Goal: Task Accomplishment & Management: Complete application form

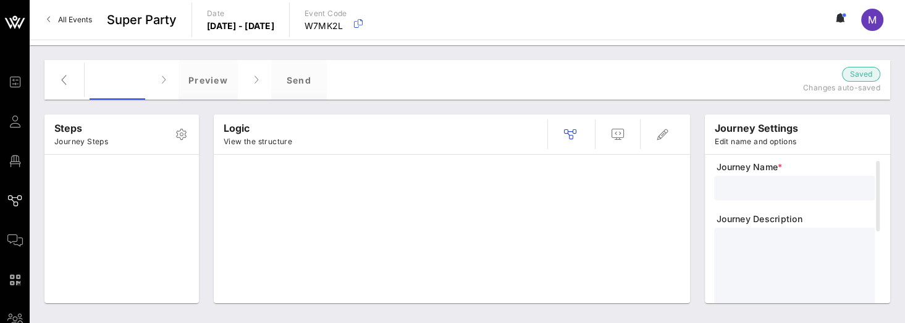
type input "WE test"
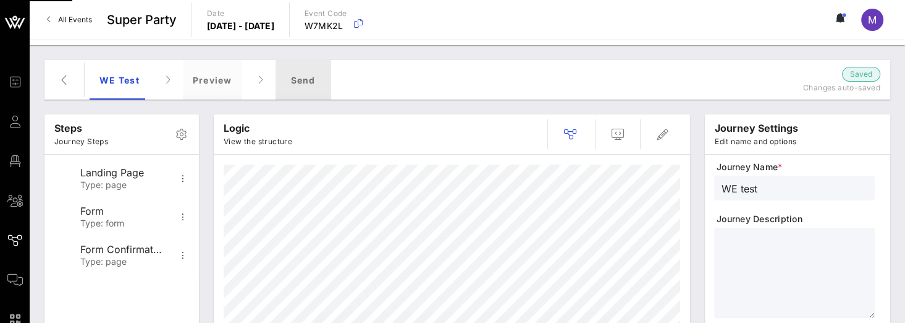
click at [310, 78] on div "Send" at bounding box center [304, 80] width 56 height 40
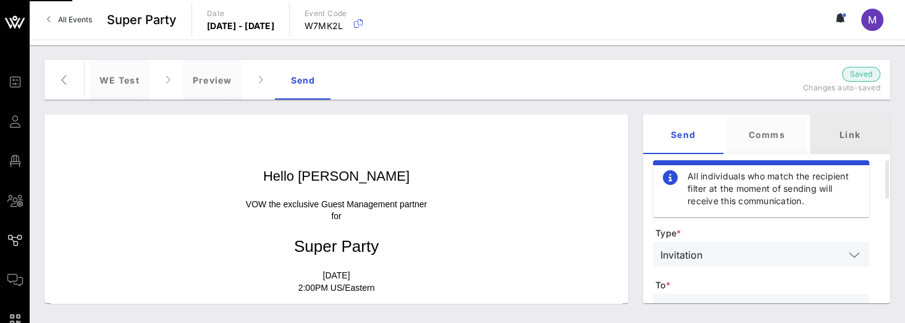
click at [840, 136] on div "Link" at bounding box center [850, 134] width 80 height 40
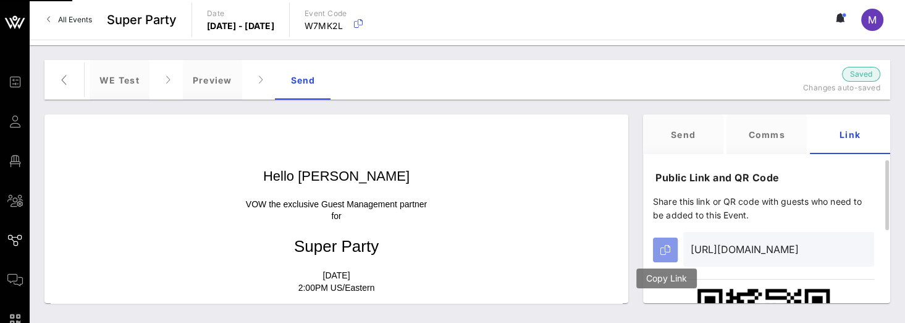
click at [670, 248] on button "button" at bounding box center [665, 249] width 25 height 25
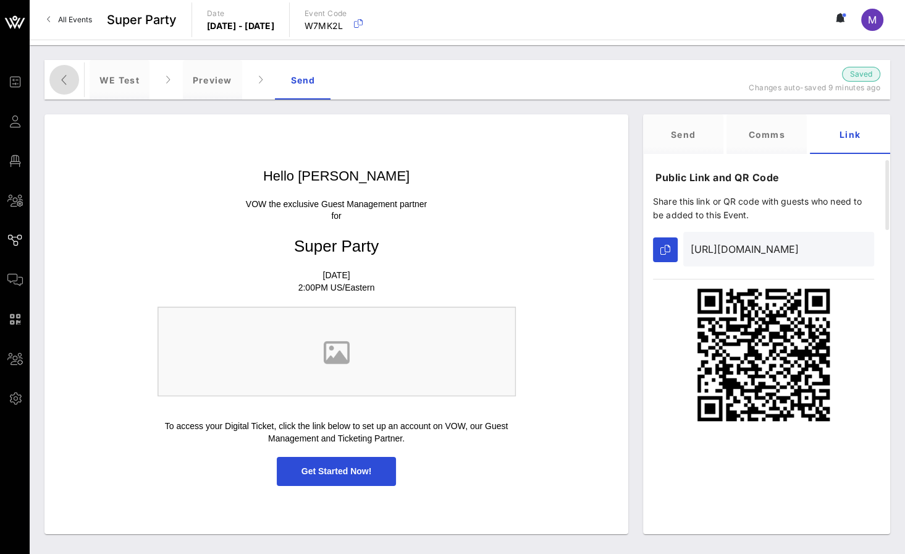
click at [66, 78] on icon "button" at bounding box center [64, 79] width 15 height 15
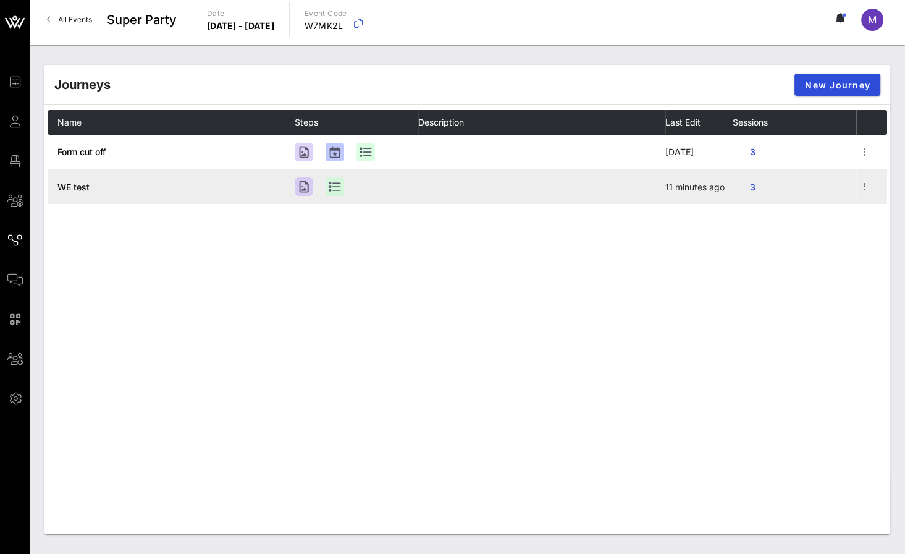
click at [855, 182] on td "3" at bounding box center [795, 186] width 124 height 35
click at [863, 182] on icon "button" at bounding box center [865, 186] width 15 height 15
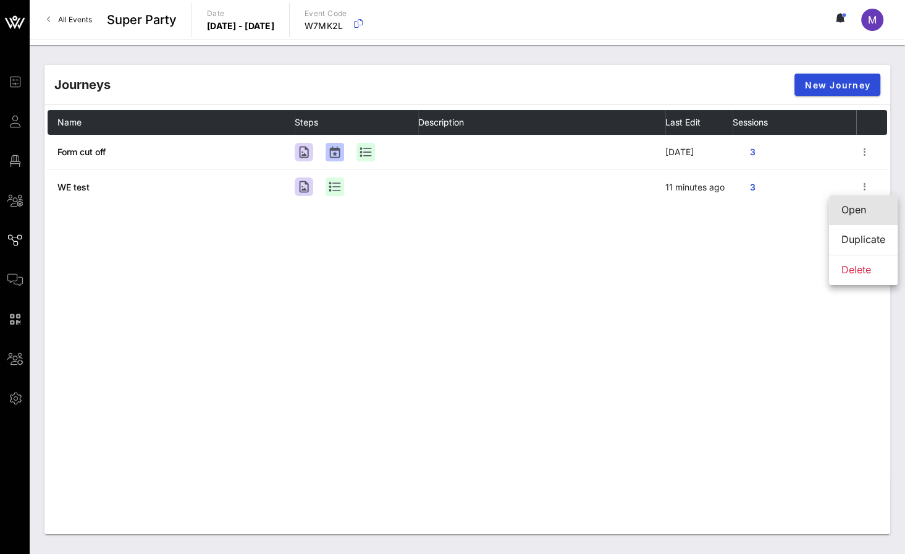
click at [866, 205] on div "Open" at bounding box center [864, 210] width 44 height 12
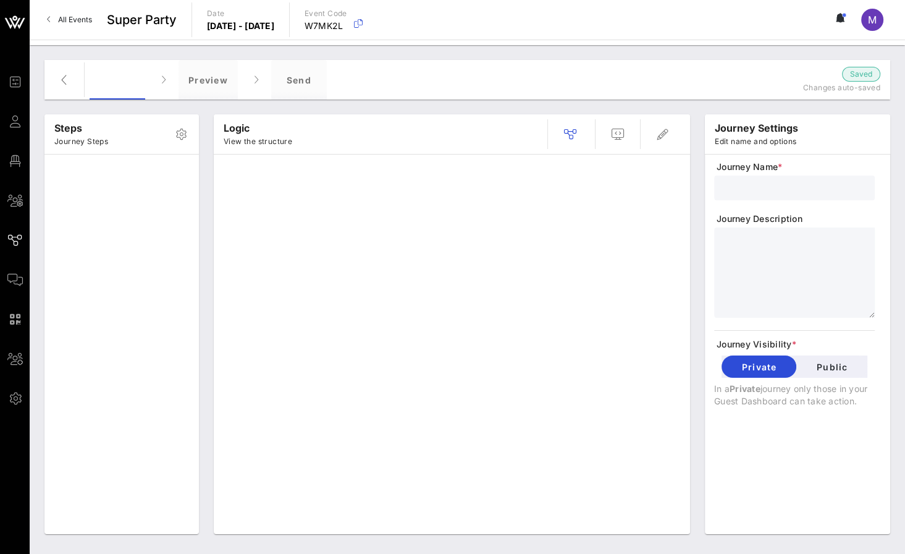
type input "WE test"
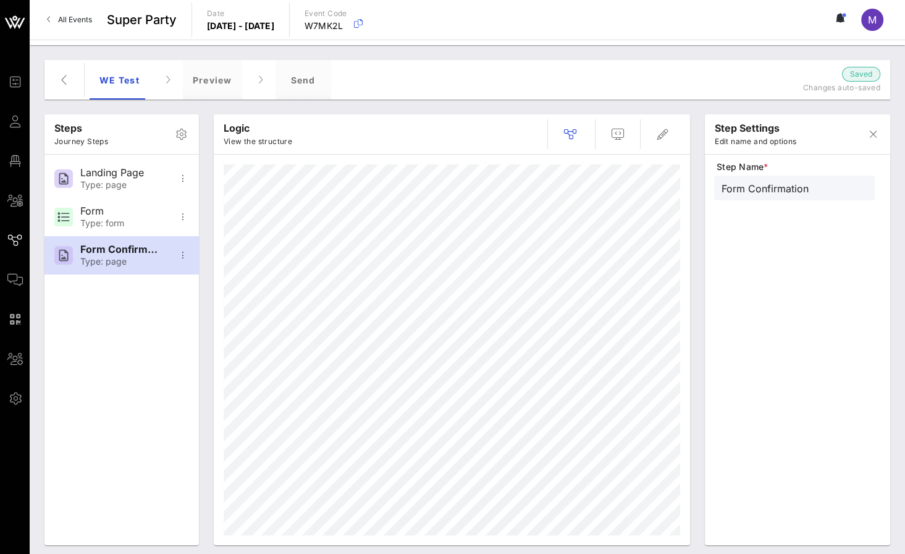
type input "Form"
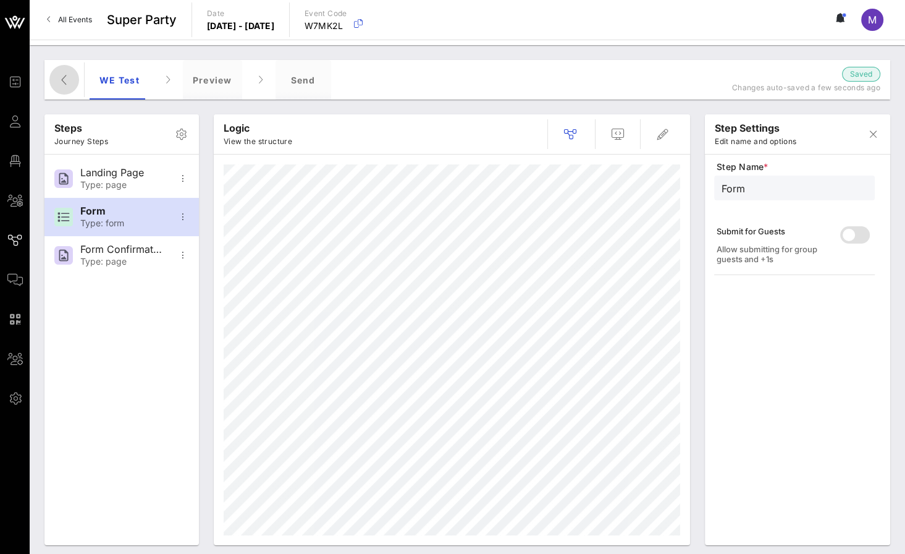
click at [71, 81] on icon "button" at bounding box center [64, 79] width 15 height 15
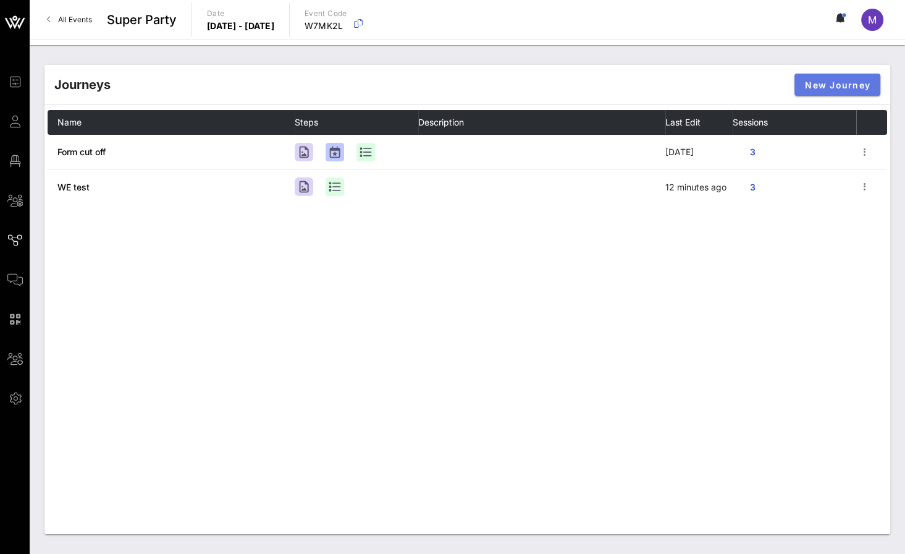
click at [829, 88] on span "New Journey" at bounding box center [838, 85] width 66 height 11
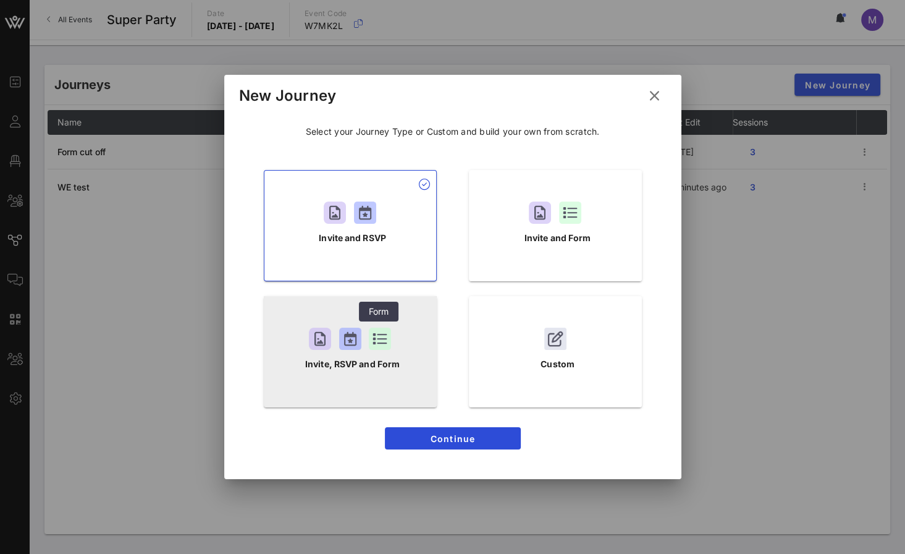
click at [381, 322] on div at bounding box center [380, 339] width 22 height 22
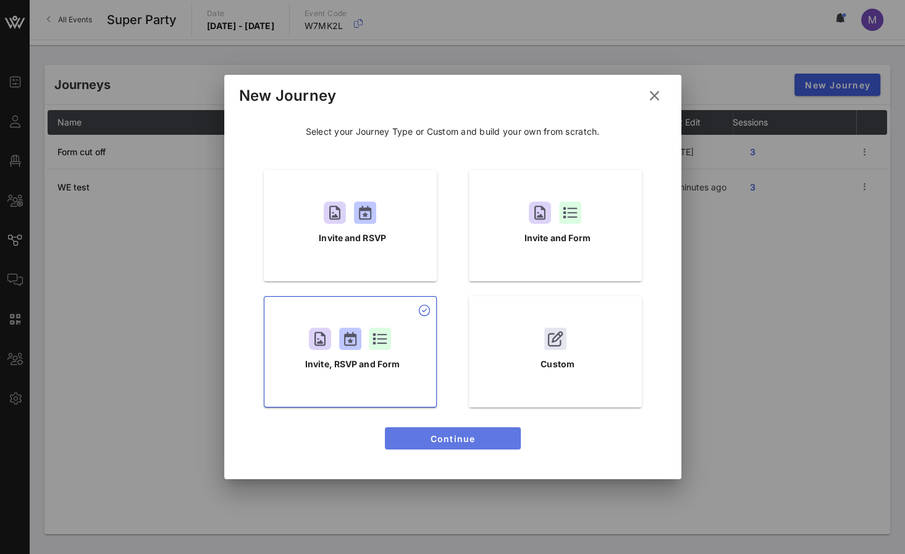
click at [435, 322] on span "Continue" at bounding box center [453, 438] width 116 height 11
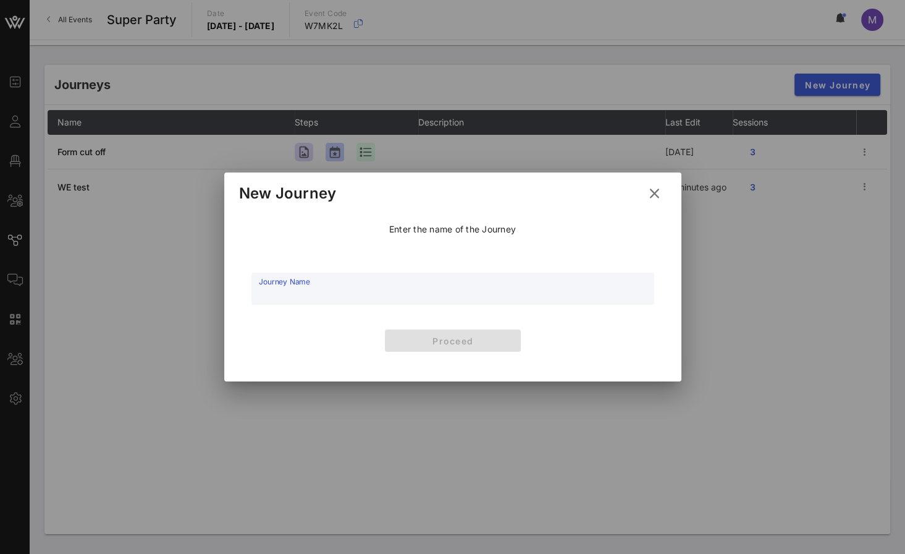
click at [480, 294] on input "Journey Name" at bounding box center [453, 295] width 388 height 19
type input "test form"
click at [449, 322] on span "Proceed" at bounding box center [453, 341] width 116 height 11
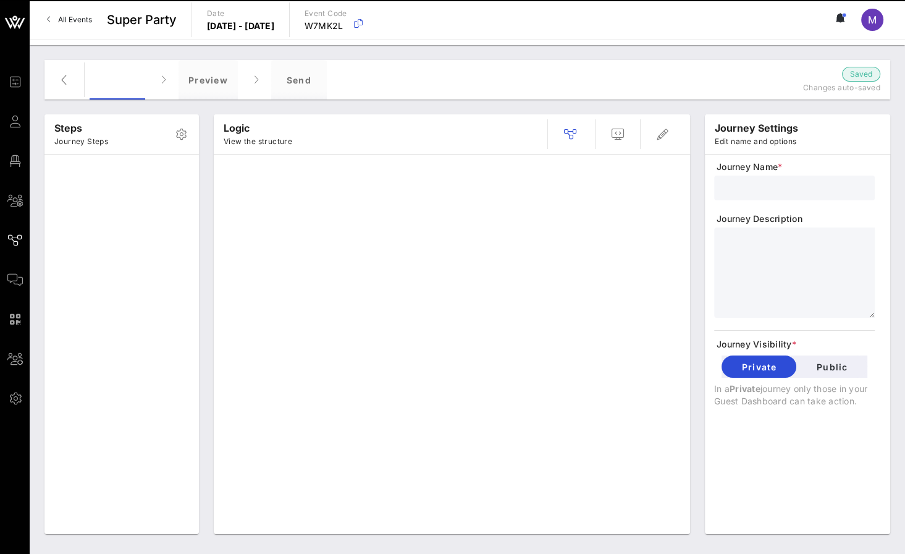
type input "test form"
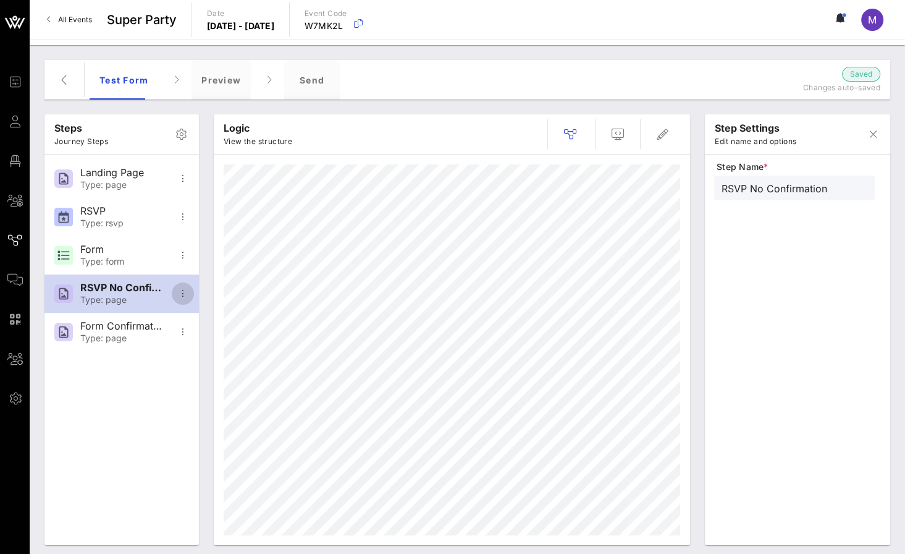
click at [184, 291] on icon "button" at bounding box center [183, 293] width 15 height 15
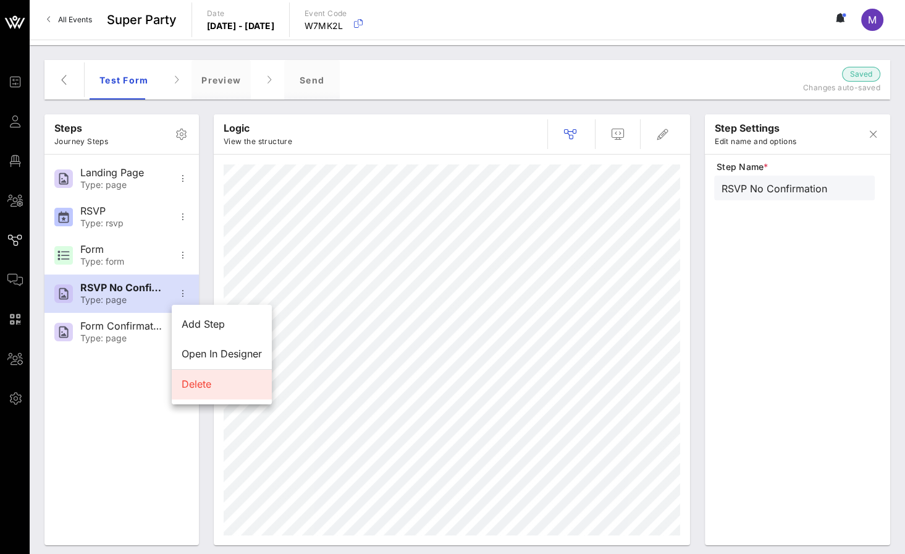
click at [211, 322] on div "Delete" at bounding box center [222, 384] width 80 height 12
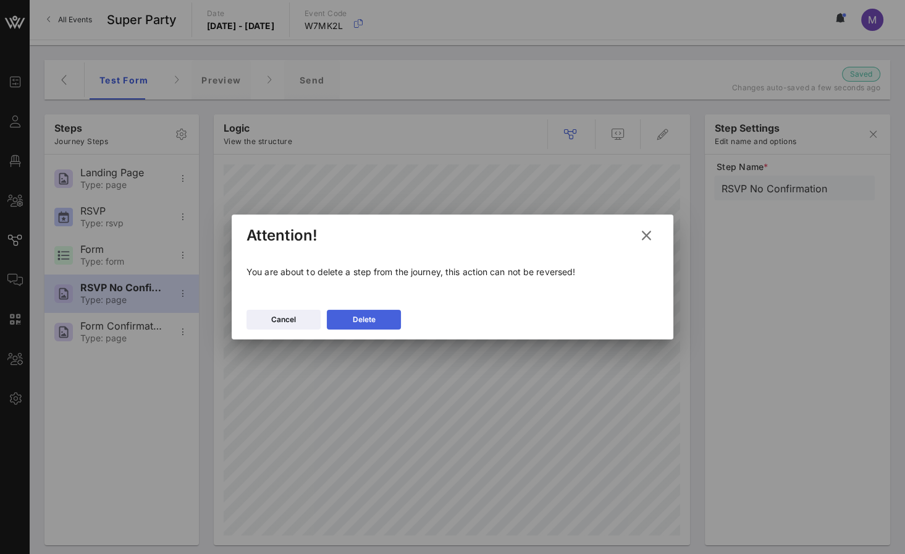
click at [349, 322] on button "Delete" at bounding box center [364, 320] width 74 height 20
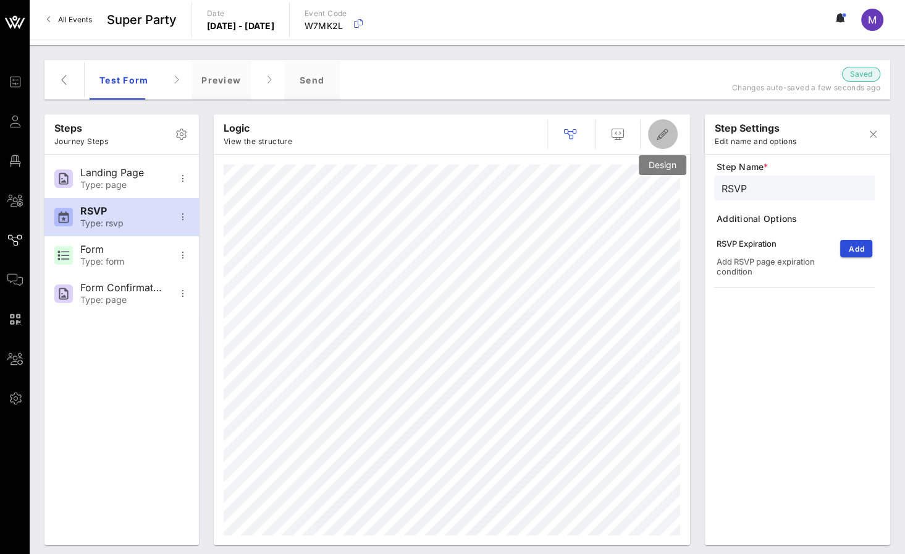
click at [662, 130] on icon "button" at bounding box center [663, 134] width 15 height 15
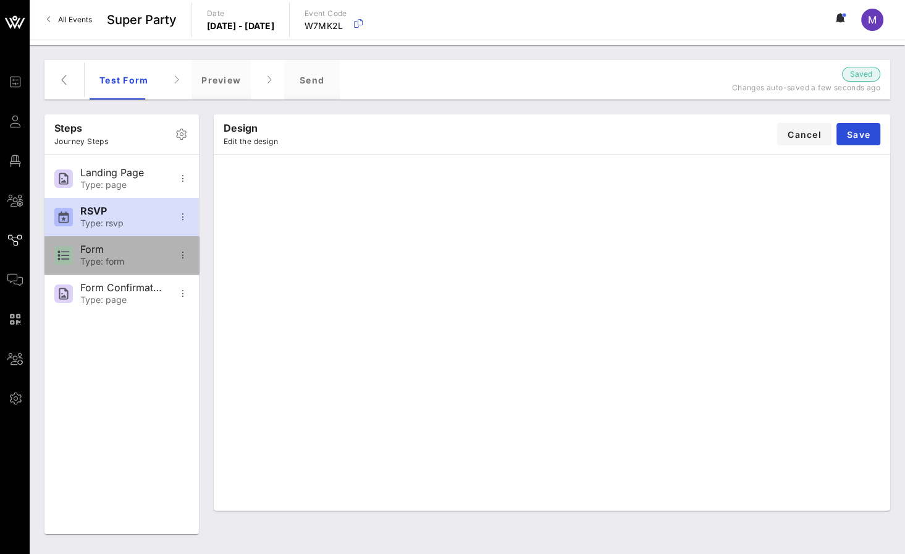
click at [104, 268] on div "Form Type: form" at bounding box center [121, 255] width 82 height 38
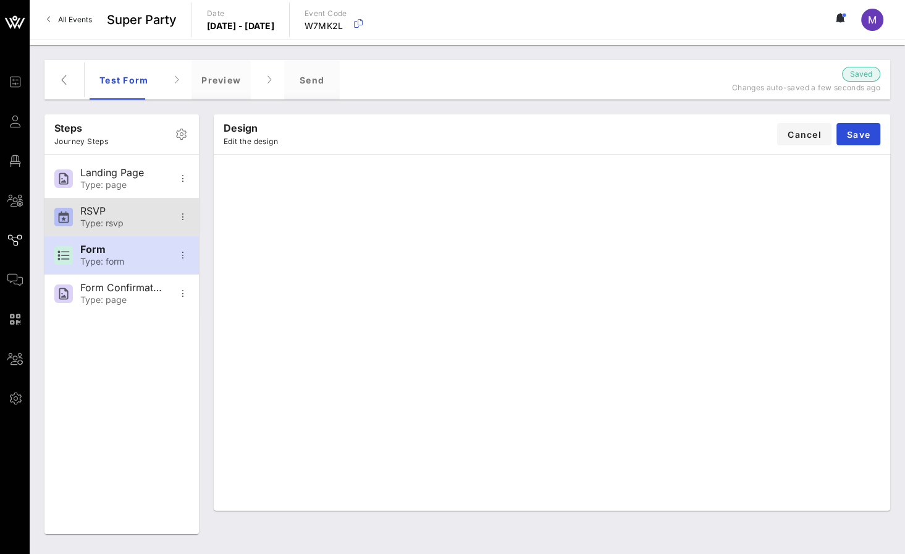
click at [122, 231] on div "RSVP Type: rsvp" at bounding box center [121, 217] width 82 height 38
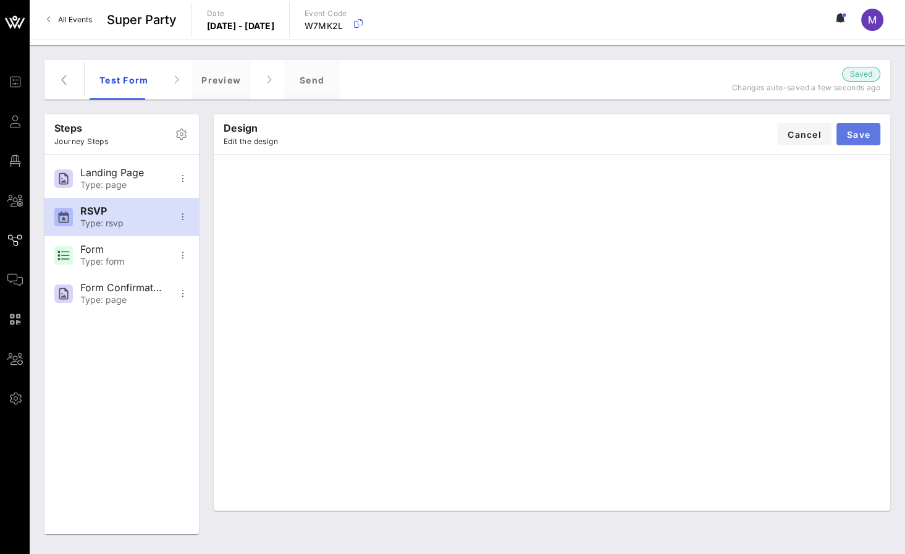
click at [846, 139] on button "Save" at bounding box center [859, 134] width 44 height 22
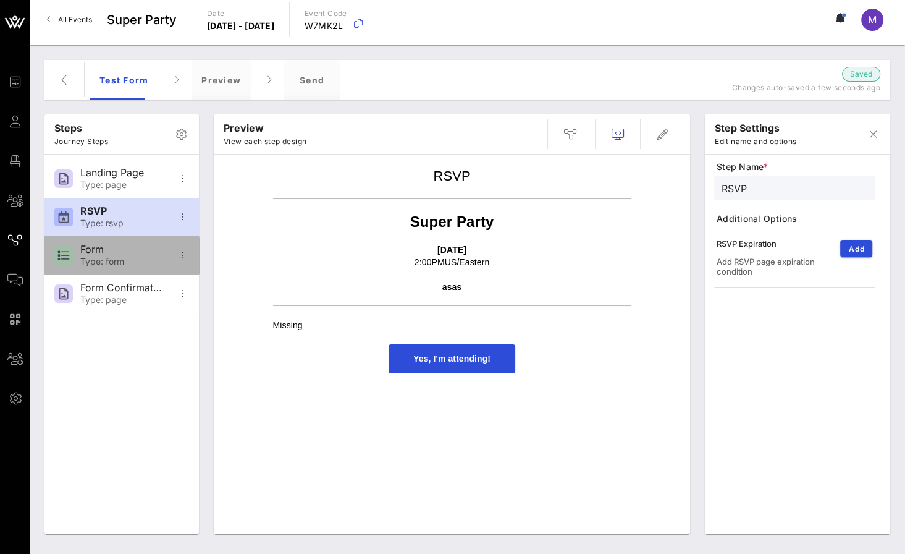
click at [152, 259] on div "Type: form" at bounding box center [121, 261] width 82 height 11
type input "Form"
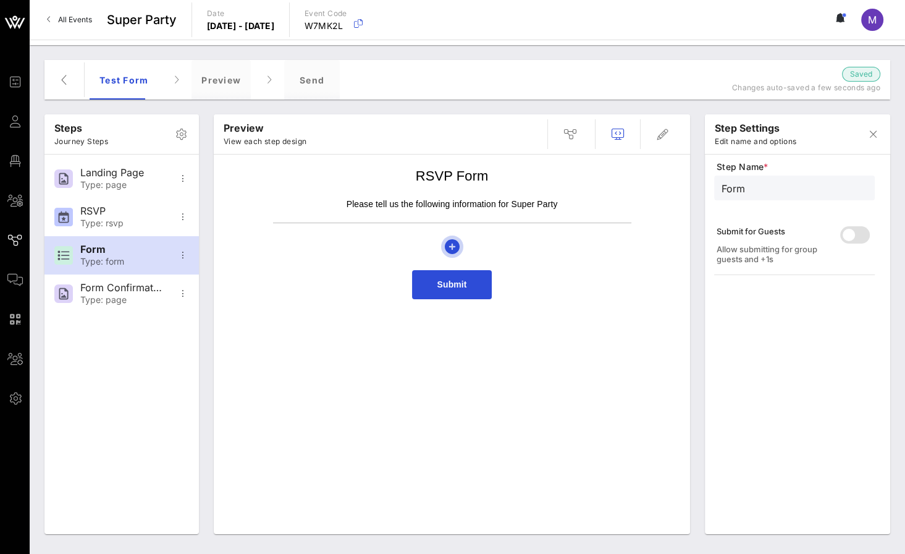
click at [446, 243] on icon "button" at bounding box center [452, 246] width 15 height 15
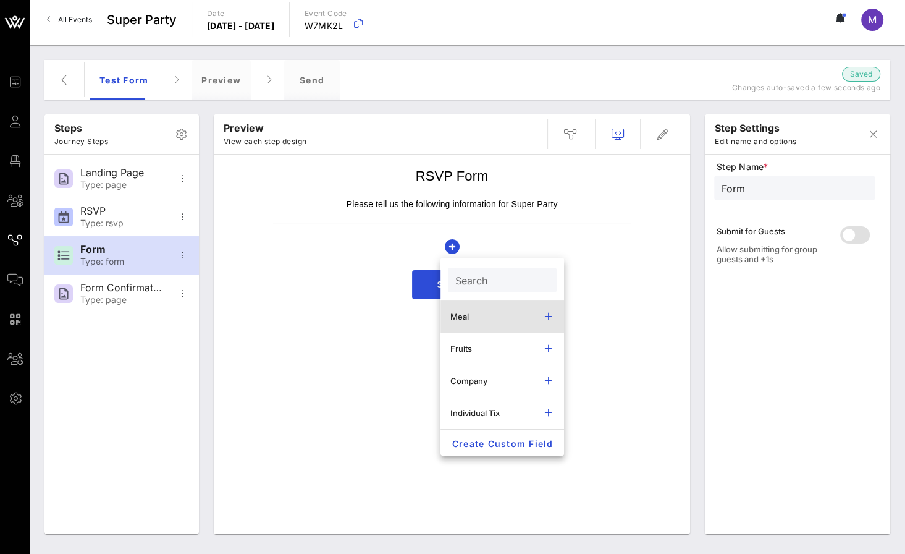
click at [474, 316] on div "Meal" at bounding box center [493, 316] width 84 height 10
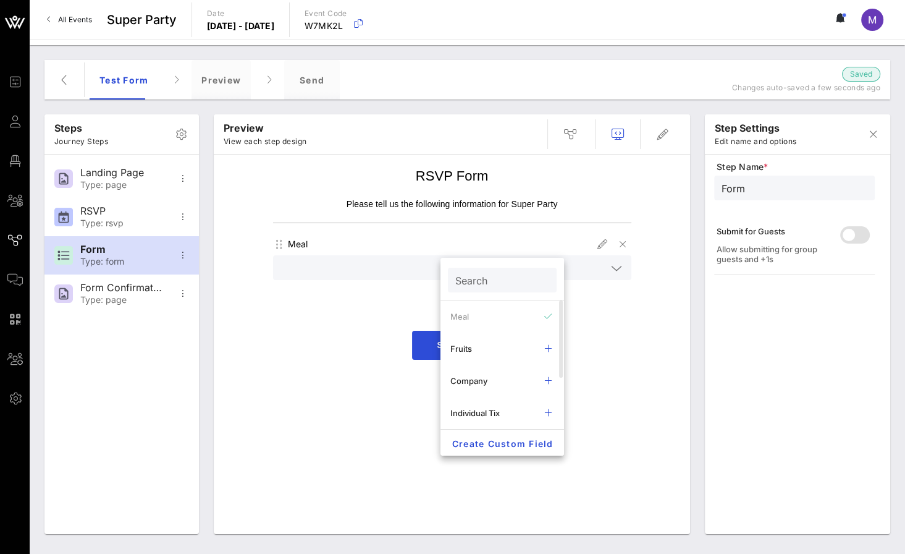
click at [422, 300] on div "Meal" at bounding box center [452, 276] width 358 height 83
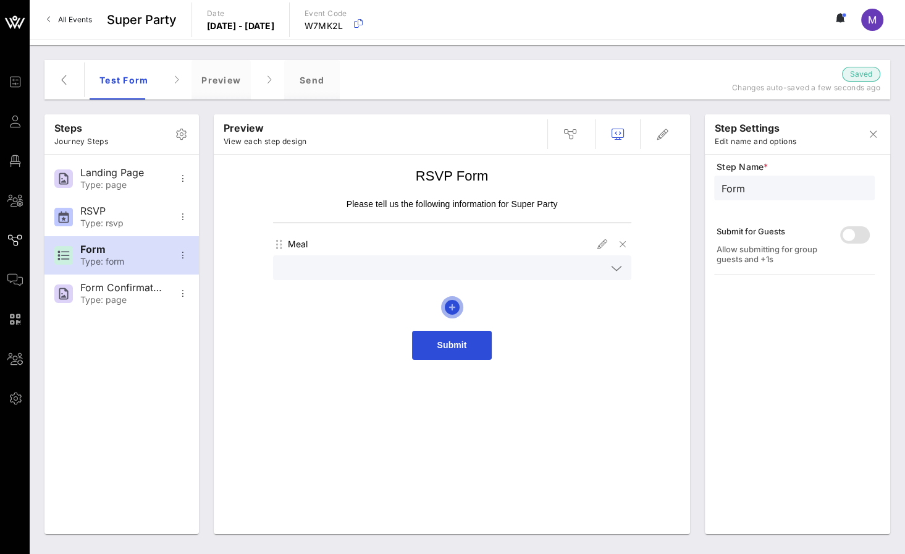
click at [447, 302] on icon "button" at bounding box center [452, 307] width 15 height 15
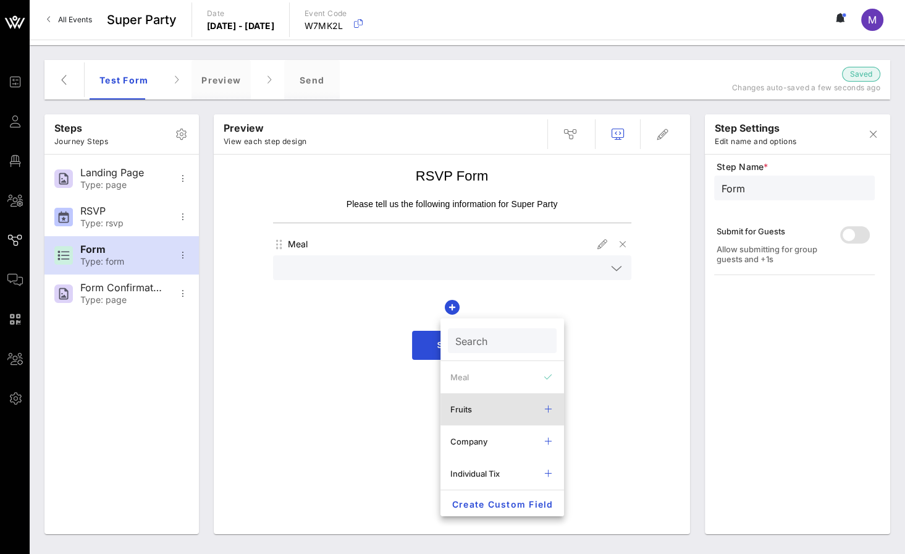
click at [480, 322] on div "Fruits" at bounding box center [493, 409] width 84 height 10
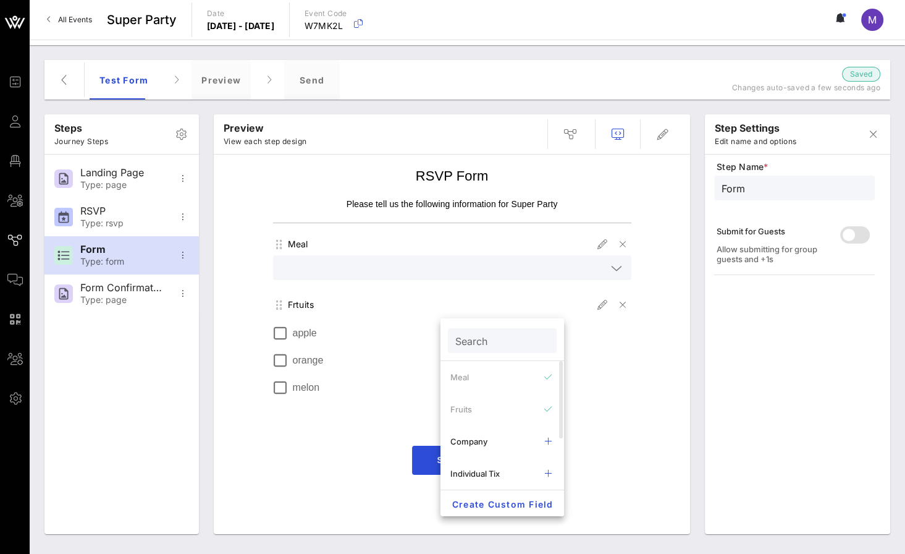
click at [376, 322] on div "Meal Frtuits apple orange melon" at bounding box center [452, 334] width 358 height 198
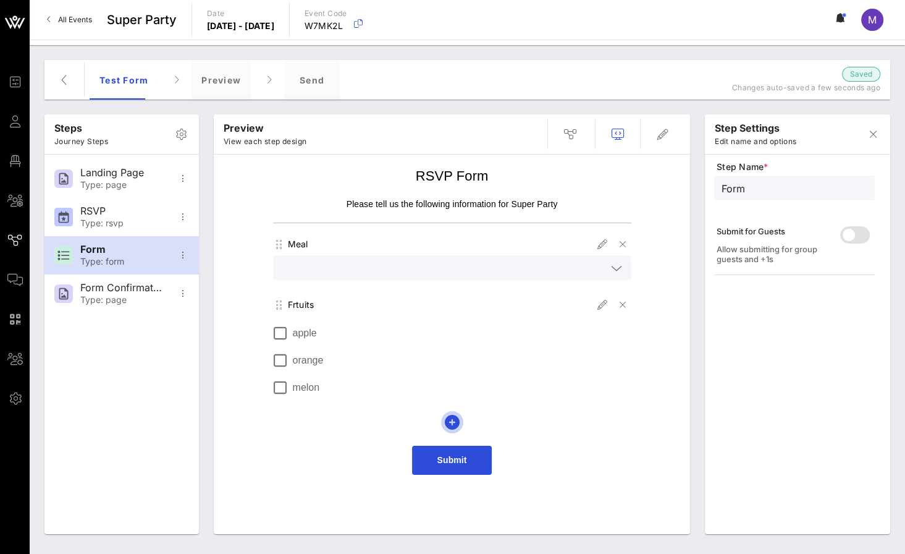
click at [446, 322] on icon "button" at bounding box center [452, 422] width 15 height 15
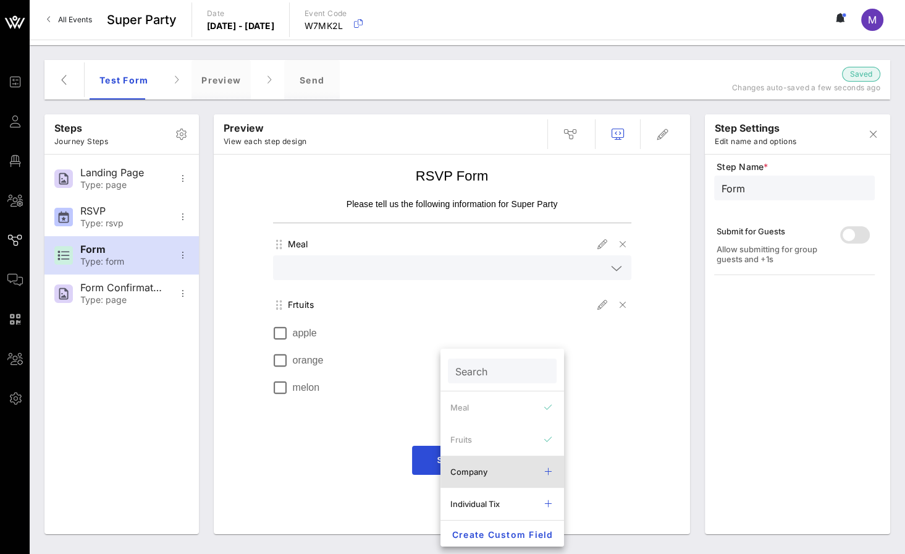
click at [483, 322] on div "Company" at bounding box center [493, 472] width 84 height 10
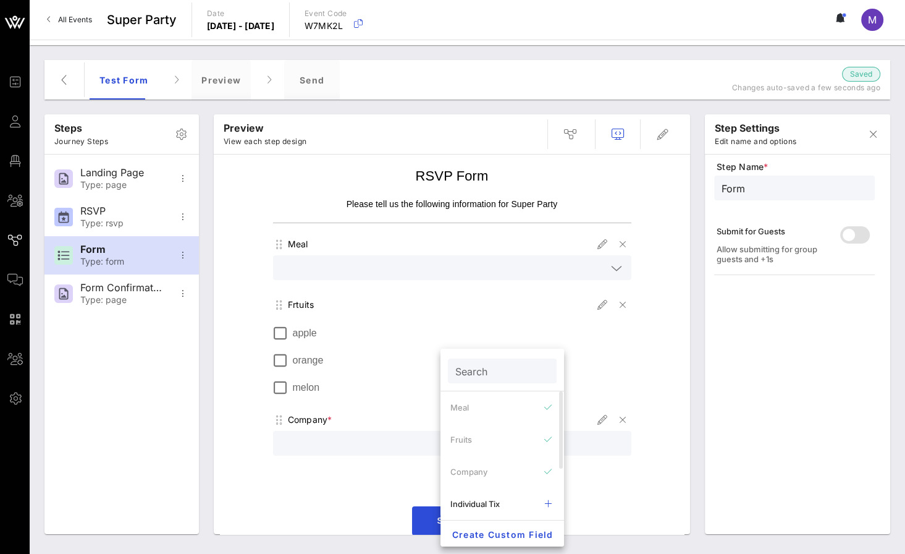
scroll to position [7, 0]
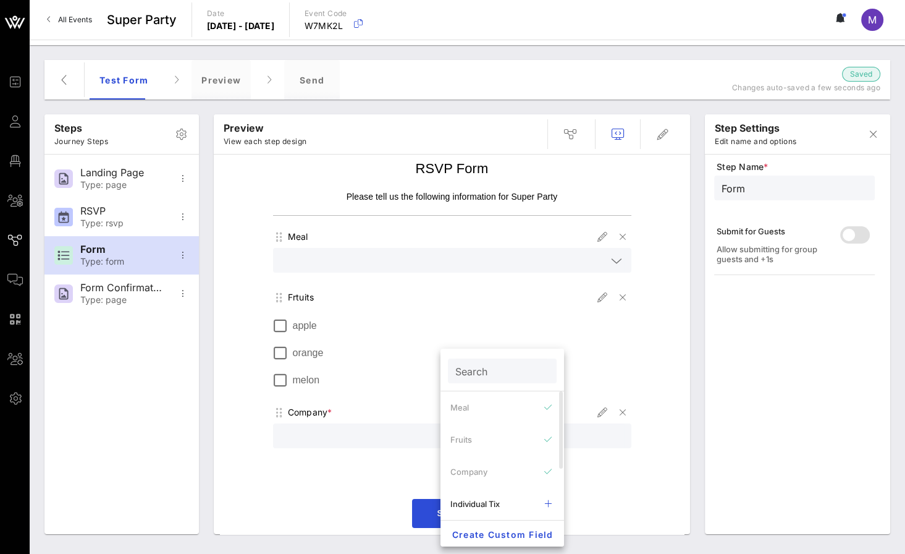
click at [353, 322] on div at bounding box center [453, 455] width 344 height 9
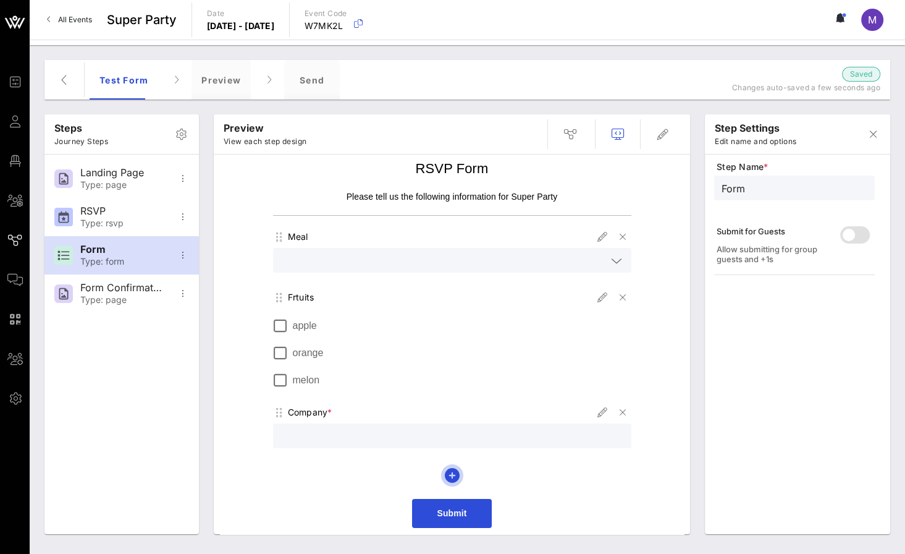
click at [445, 322] on icon "button" at bounding box center [452, 475] width 15 height 15
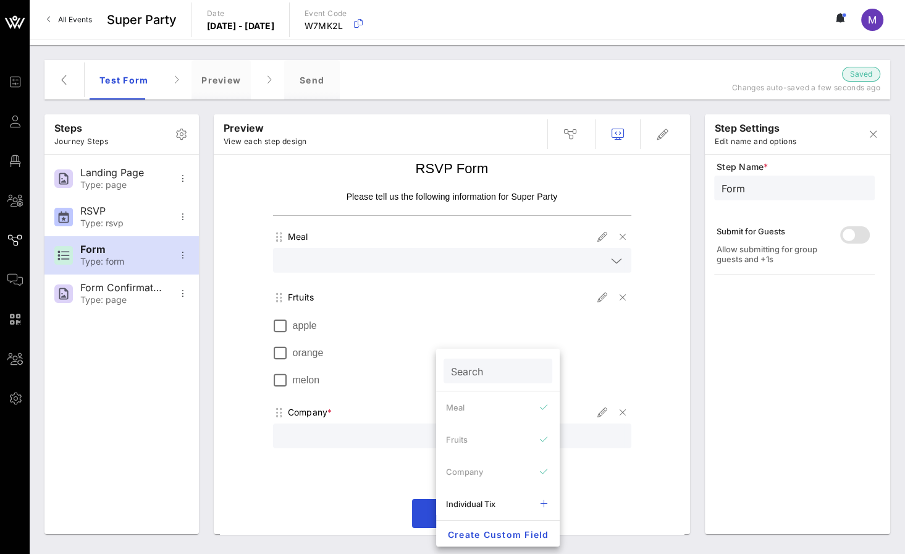
scroll to position [74, 0]
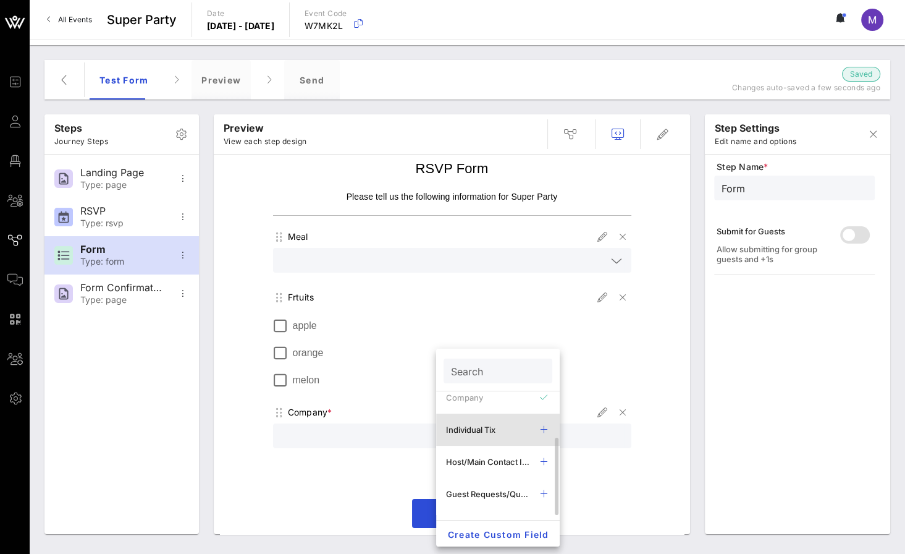
click at [473, 322] on div "Individual Tix" at bounding box center [488, 430] width 84 height 10
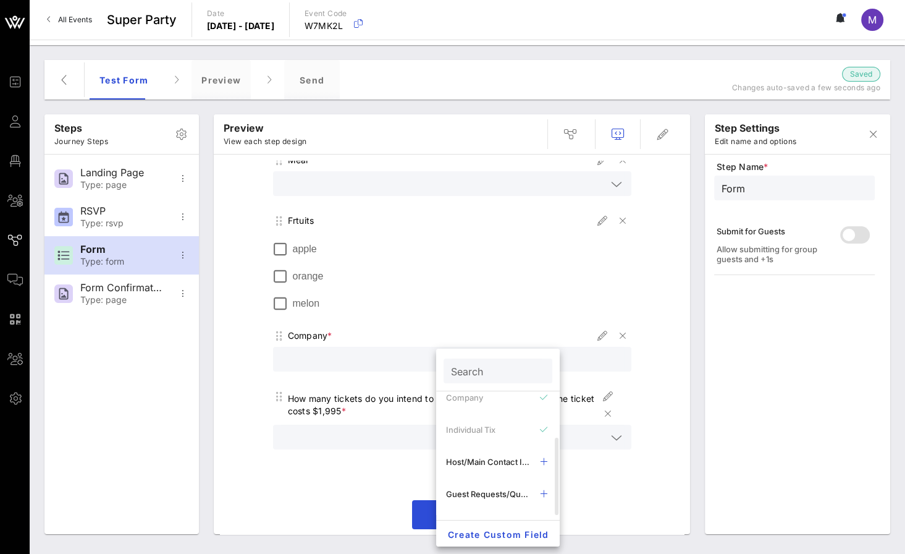
scroll to position [85, 0]
click at [317, 322] on div "Meal Frtuits apple orange melon Company * How many tickets do you intend to pur…" at bounding box center [452, 319] width 358 height 336
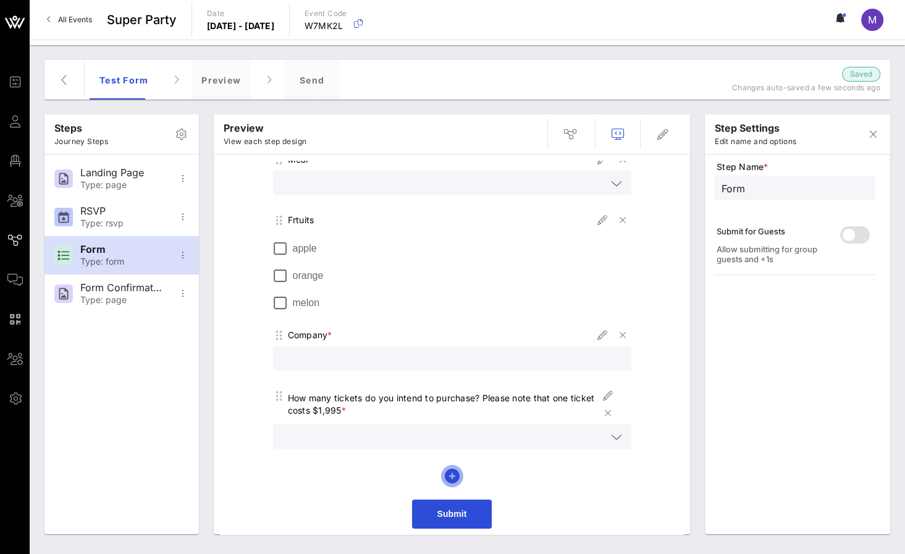
click at [445, 322] on icon "button" at bounding box center [452, 475] width 15 height 15
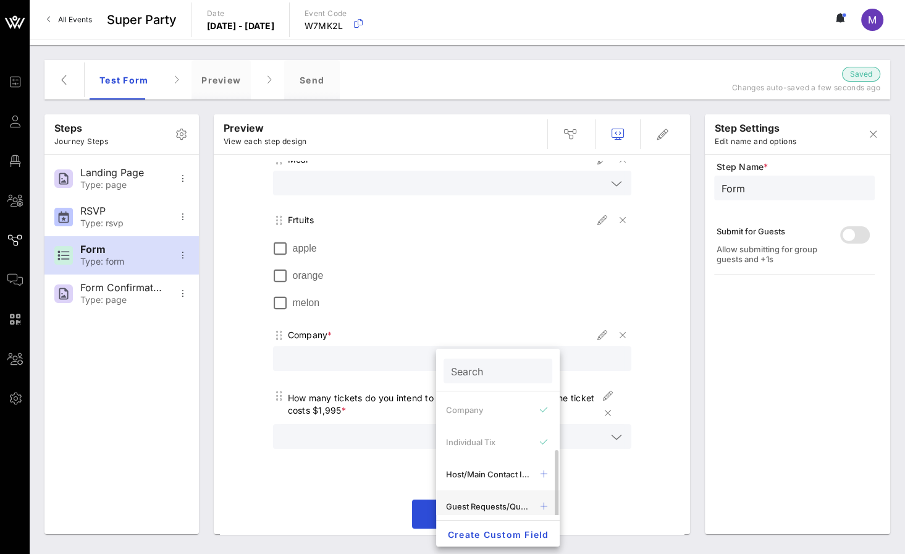
scroll to position [74, 0]
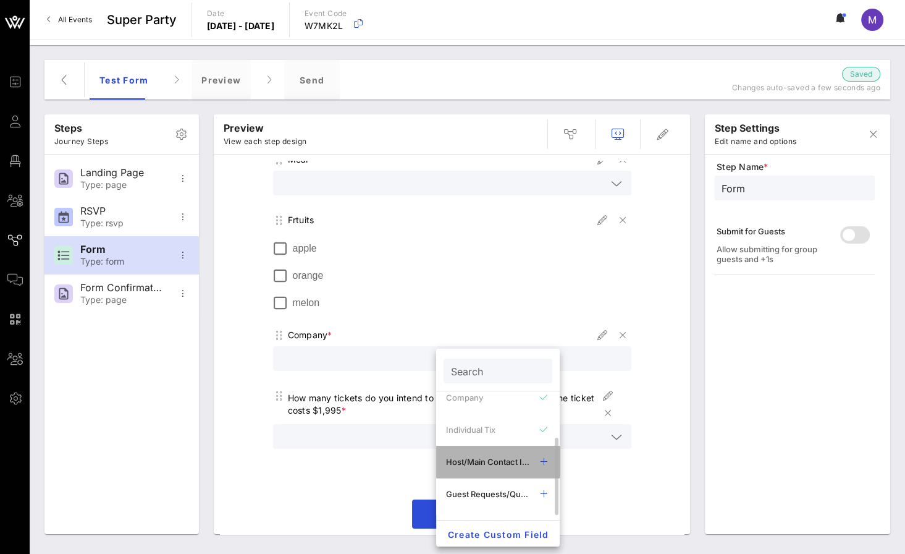
click at [480, 322] on div "Host/Main Contact Info" at bounding box center [488, 462] width 84 height 10
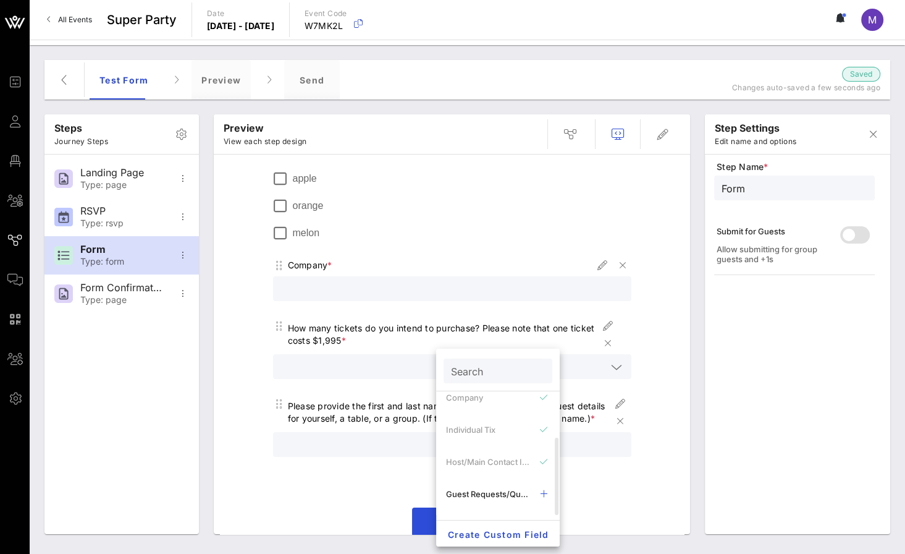
scroll to position [163, 0]
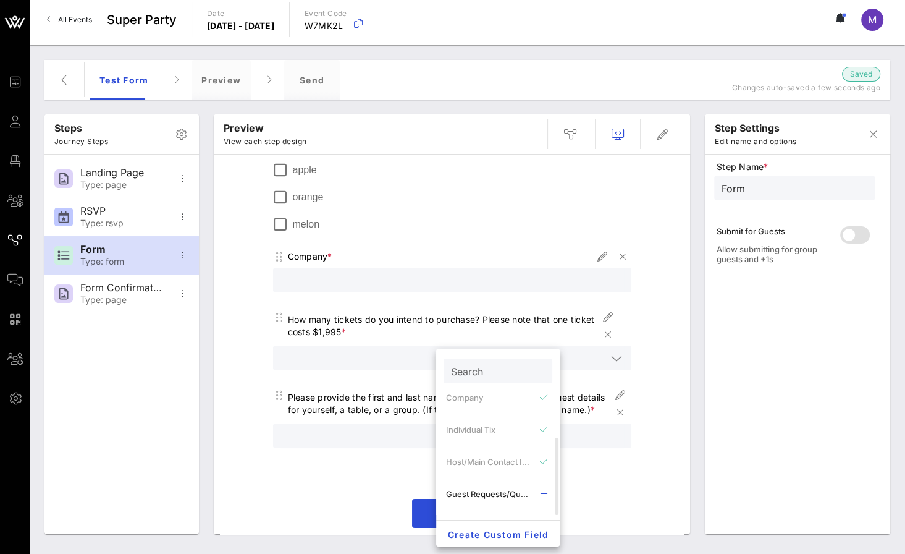
click at [321, 322] on input "text" at bounding box center [453, 436] width 344 height 16
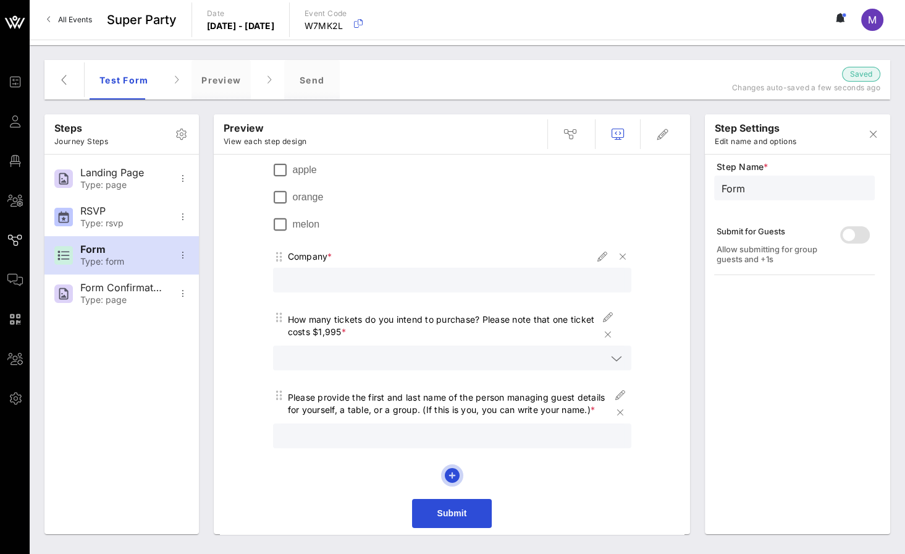
click at [447, 322] on icon "button" at bounding box center [452, 475] width 15 height 15
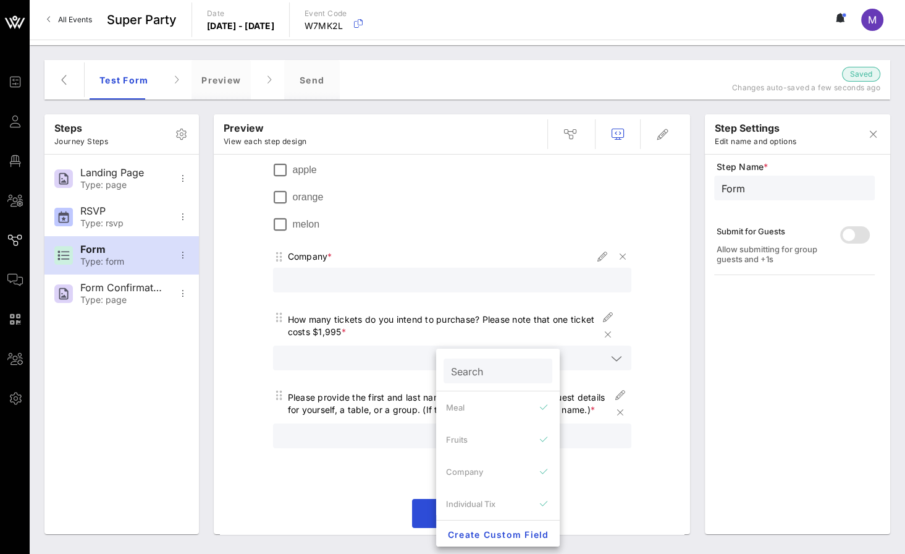
scroll to position [74, 0]
click at [489, 322] on div "Guest Requests/Questions" at bounding box center [488, 494] width 84 height 10
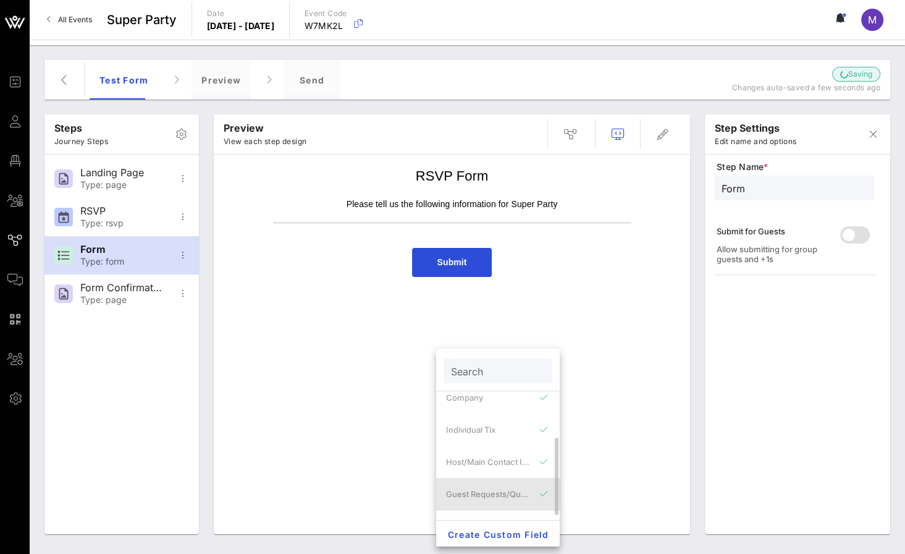
scroll to position [0, 0]
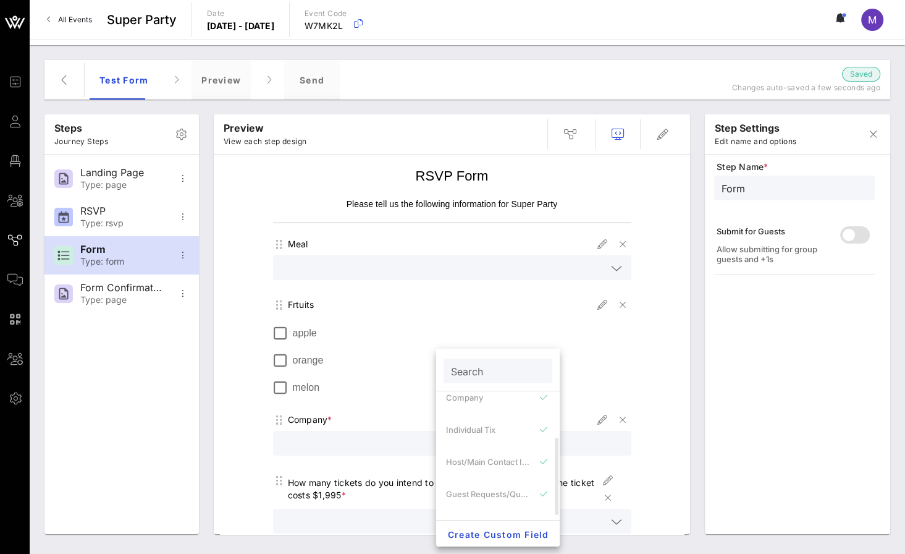
click at [234, 322] on div "RSVP Form Please tell us the following information for Super Party Meal Frtuits…" at bounding box center [452, 459] width 464 height 597
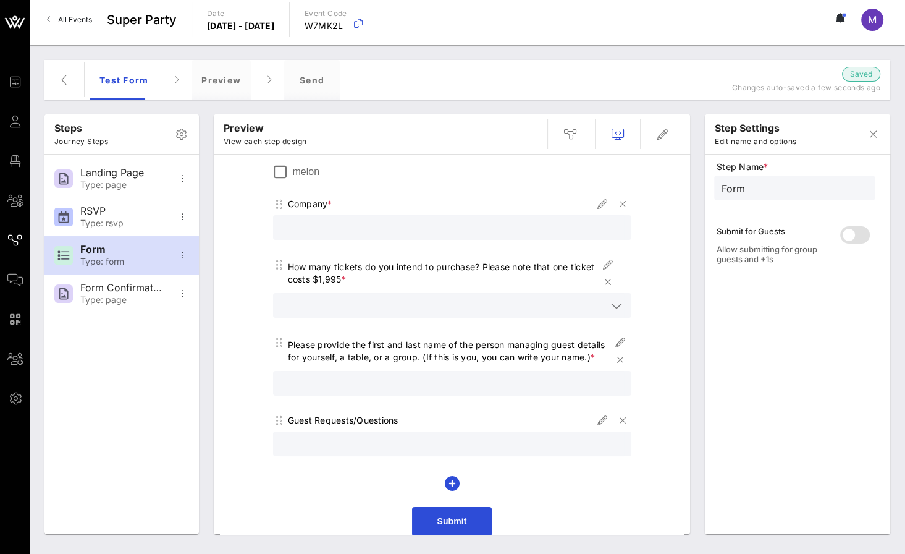
scroll to position [223, 0]
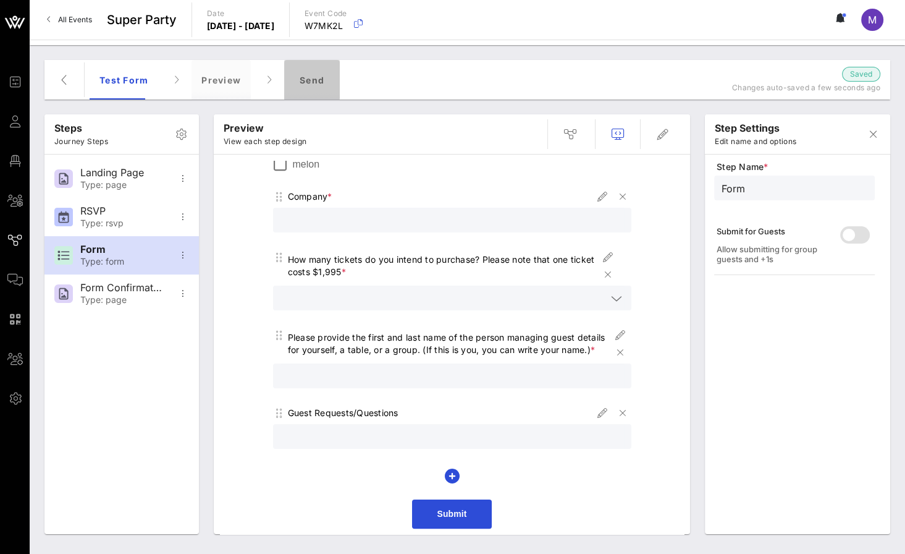
click at [324, 78] on div "Send" at bounding box center [312, 80] width 56 height 40
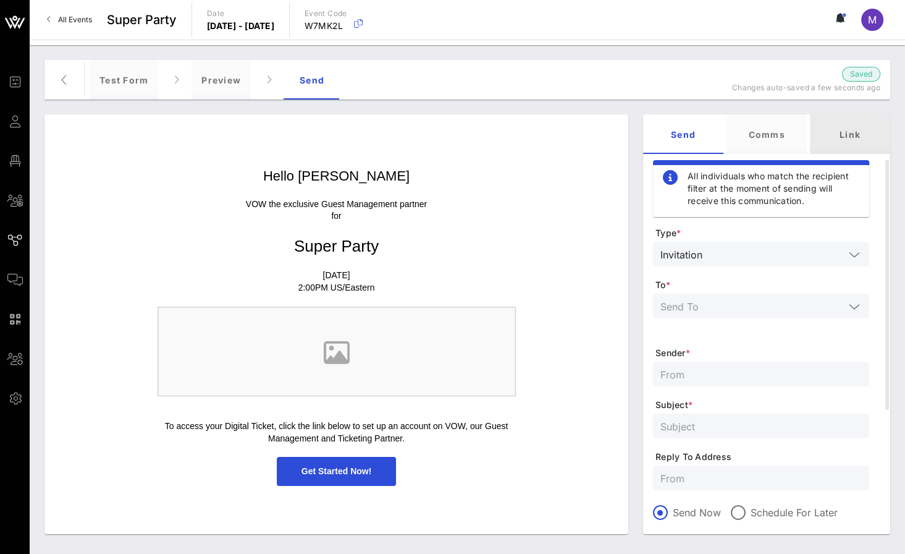
click at [861, 137] on div "Link" at bounding box center [850, 134] width 80 height 40
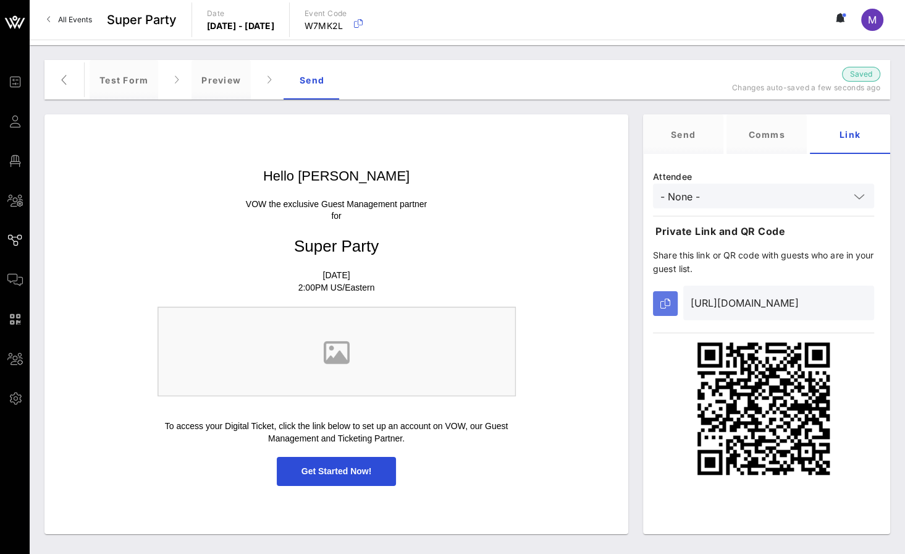
click at [672, 311] on button "button" at bounding box center [665, 303] width 25 height 25
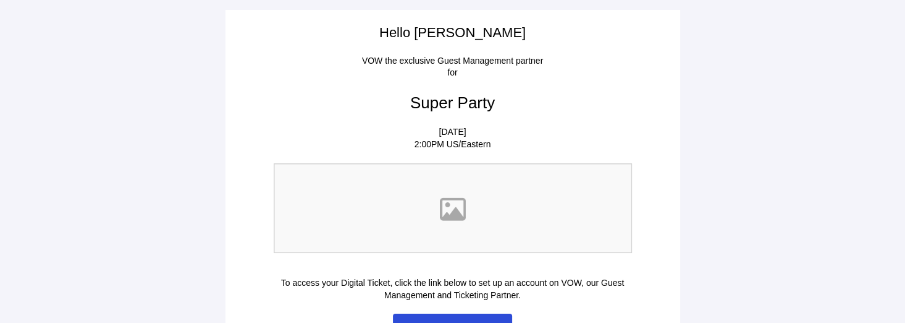
click at [477, 318] on span "Get Started Now!" at bounding box center [453, 327] width 120 height 29
